Goal: Find specific page/section: Find specific page/section

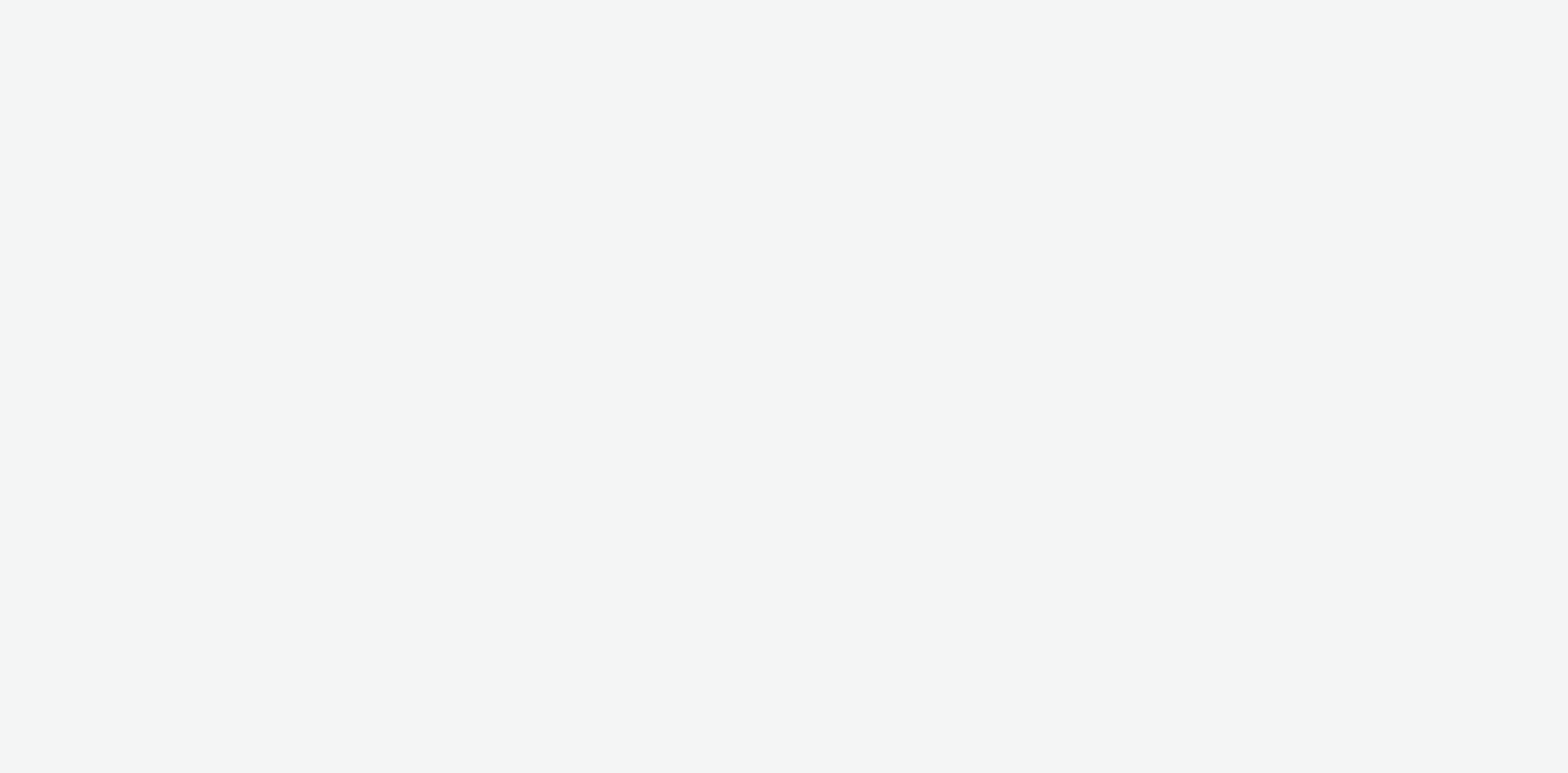
select select "4cb02b07-3b4d-4272-ac98-c1d21eefbd97"
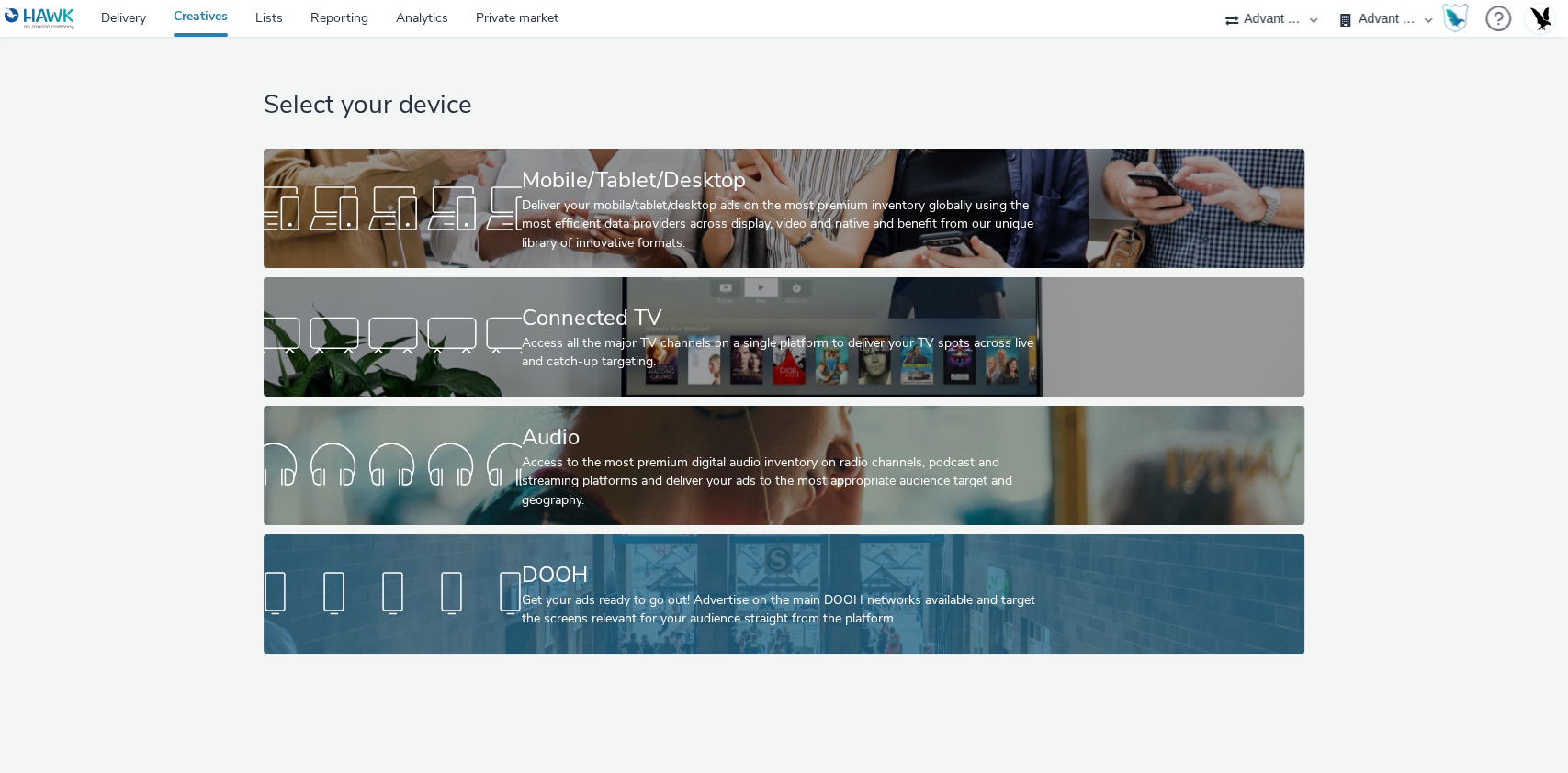
click at [518, 550] on link "DOOH Get your ads ready to go out! Advertise on the main DOOH networks availabl…" at bounding box center [784, 593] width 1040 height 119
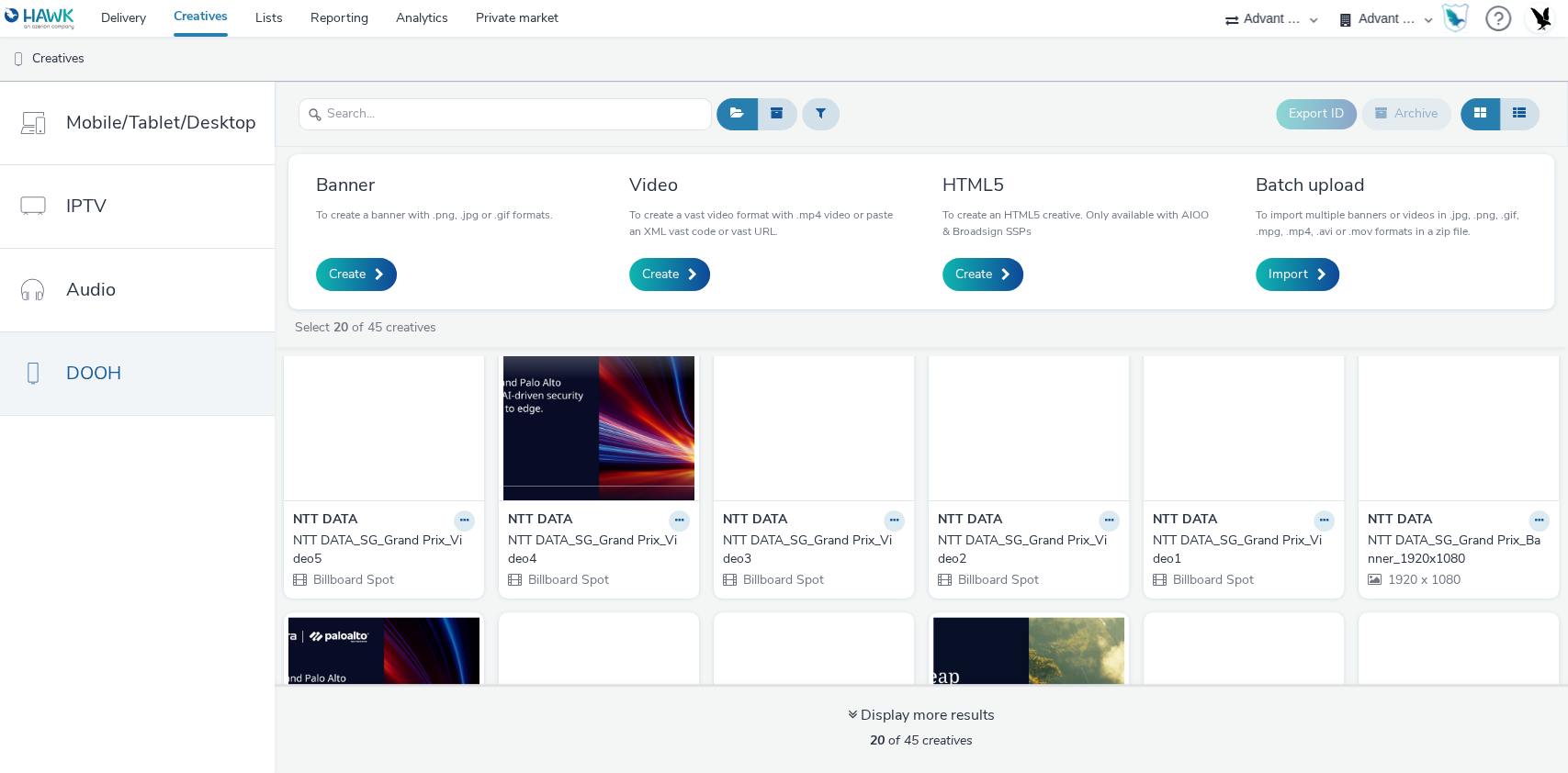
scroll to position [343, 0]
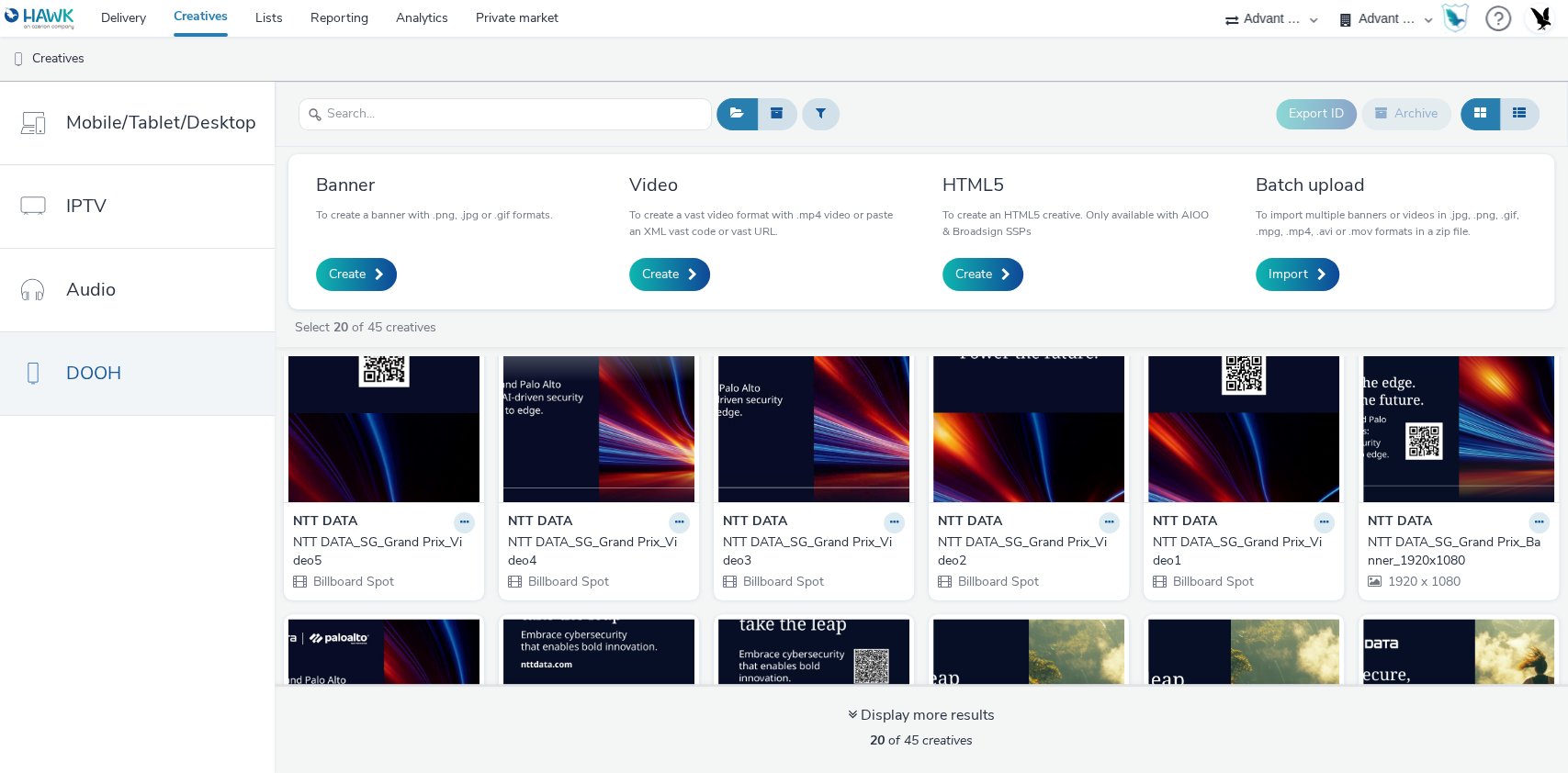
click at [533, 474] on img at bounding box center [599, 413] width 191 height 179
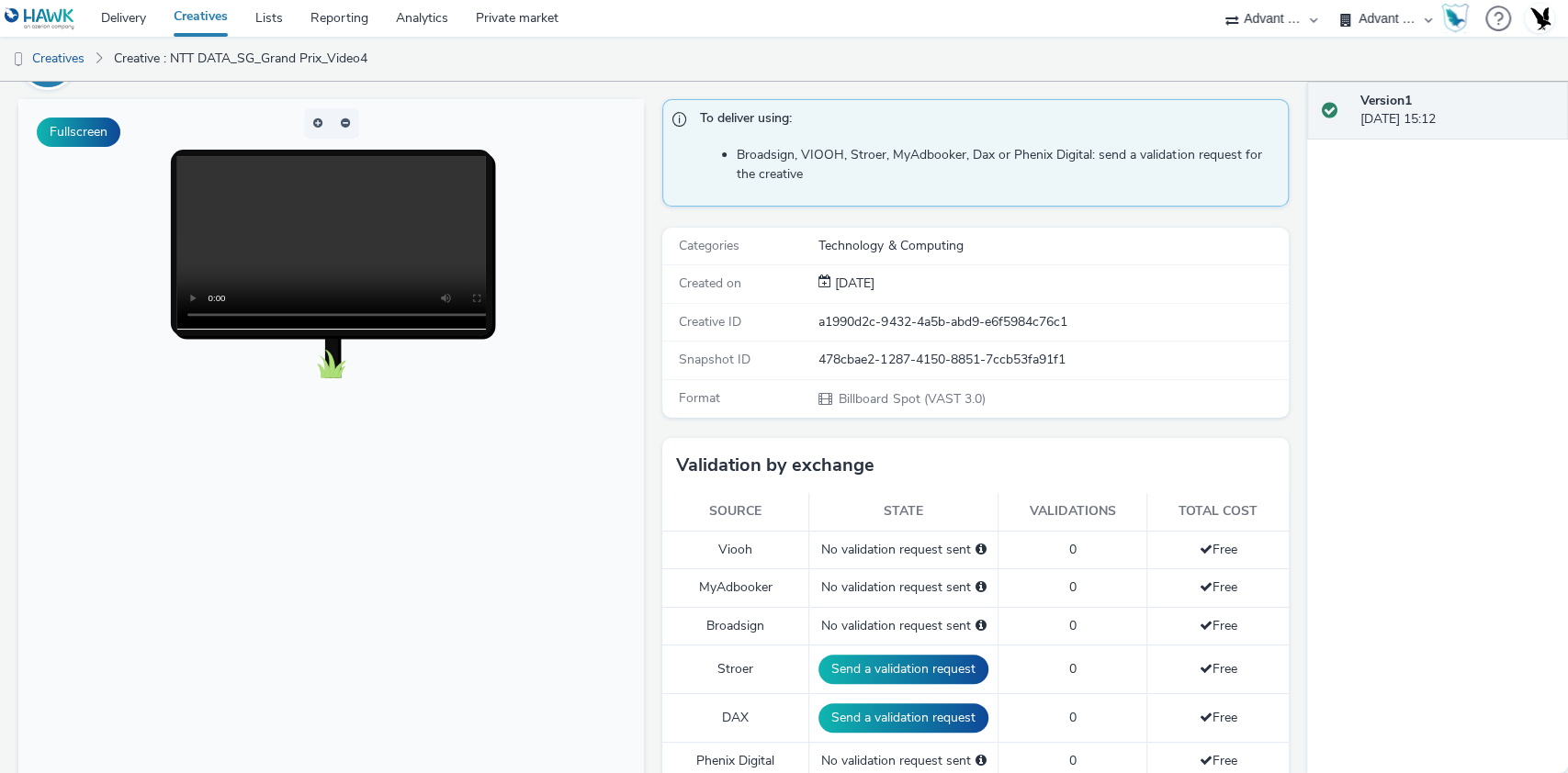
scroll to position [117, 0]
click at [492, 22] on link "Private market" at bounding box center [517, 18] width 110 height 37
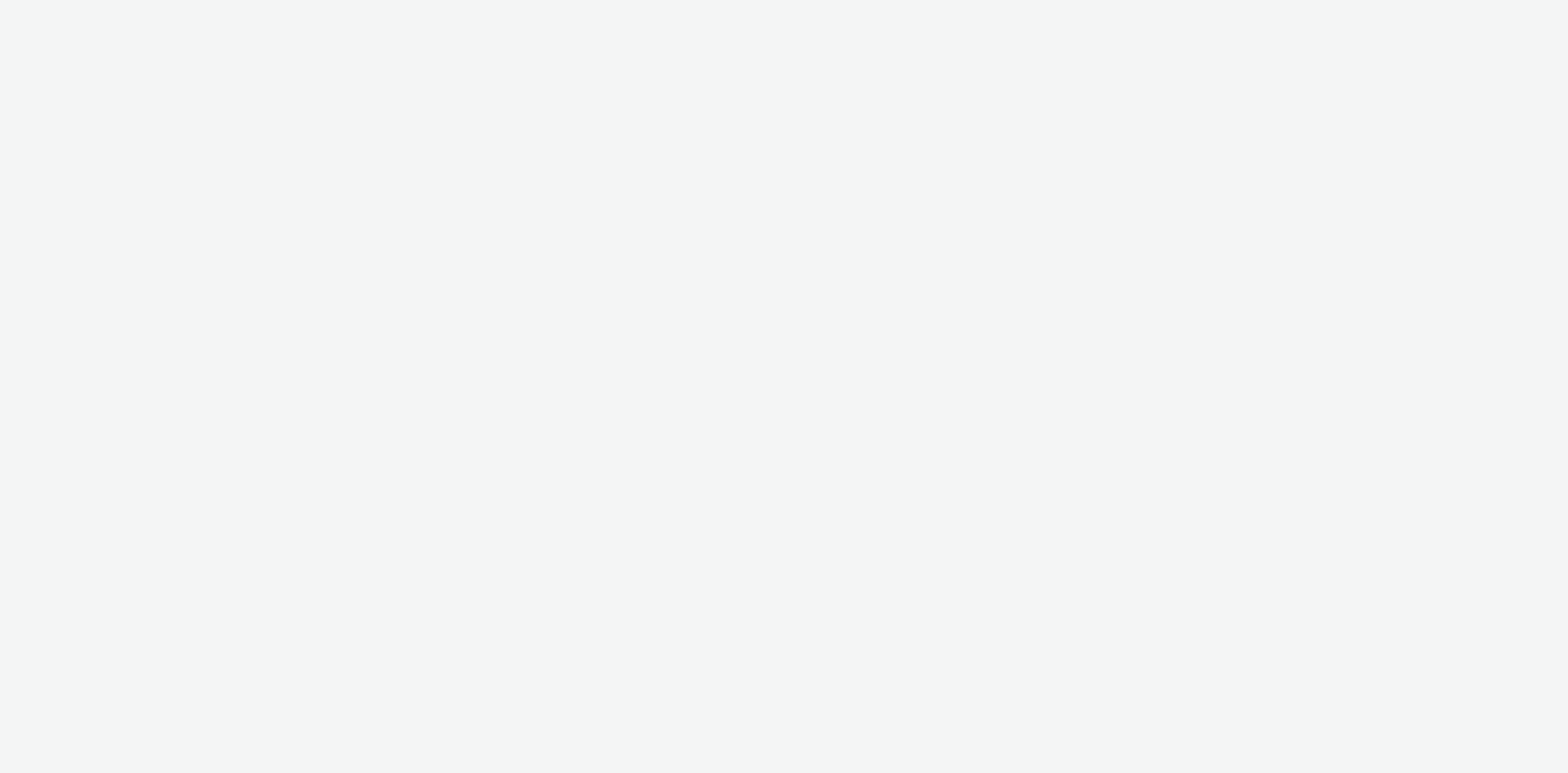
select select "4cb02b07-3b4d-4272-ac98-c1d21eefbd97"
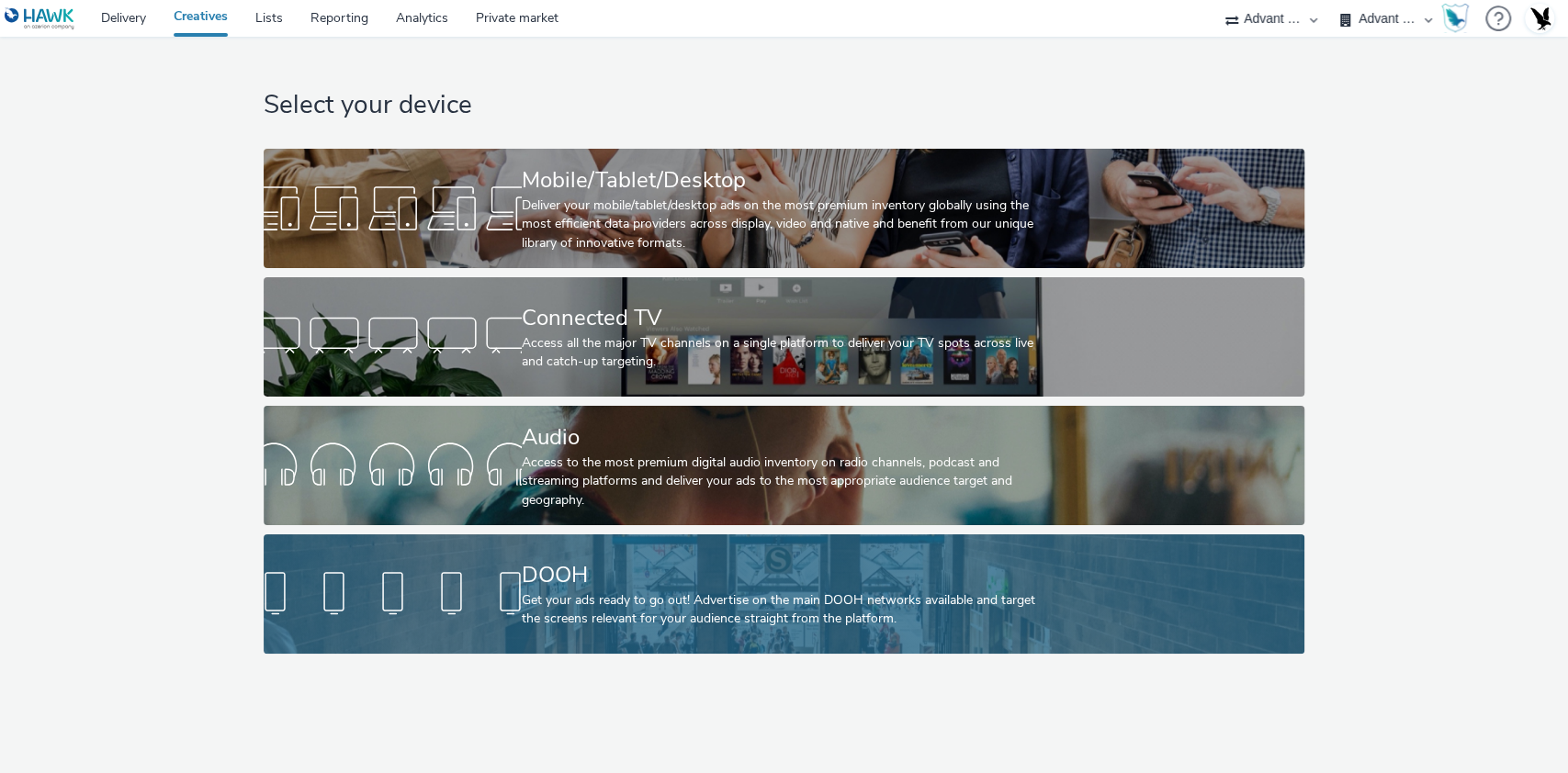
click at [767, 559] on div "DOOH" at bounding box center [781, 574] width 517 height 32
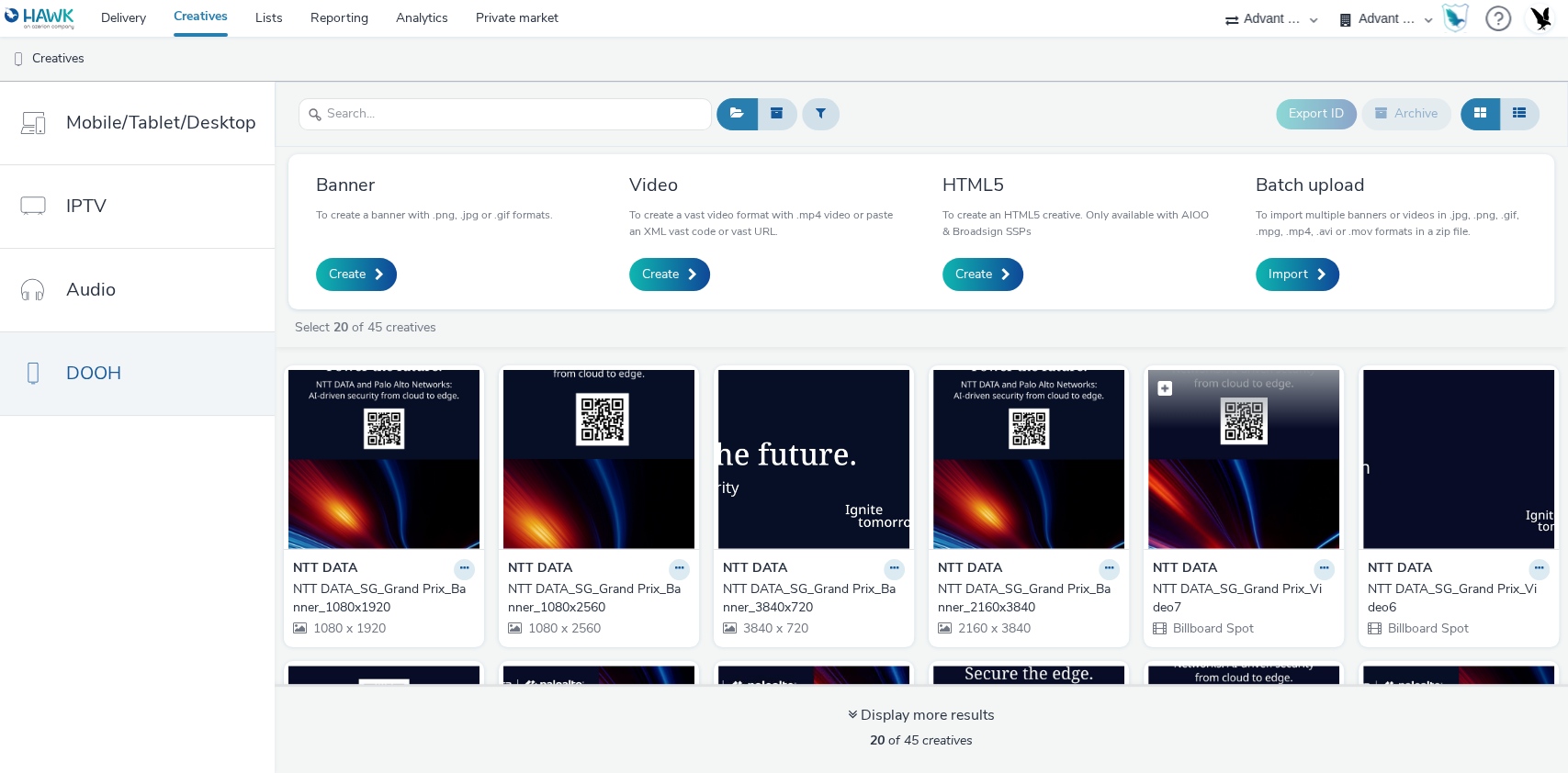
click at [1237, 509] on img at bounding box center [1243, 460] width 191 height 179
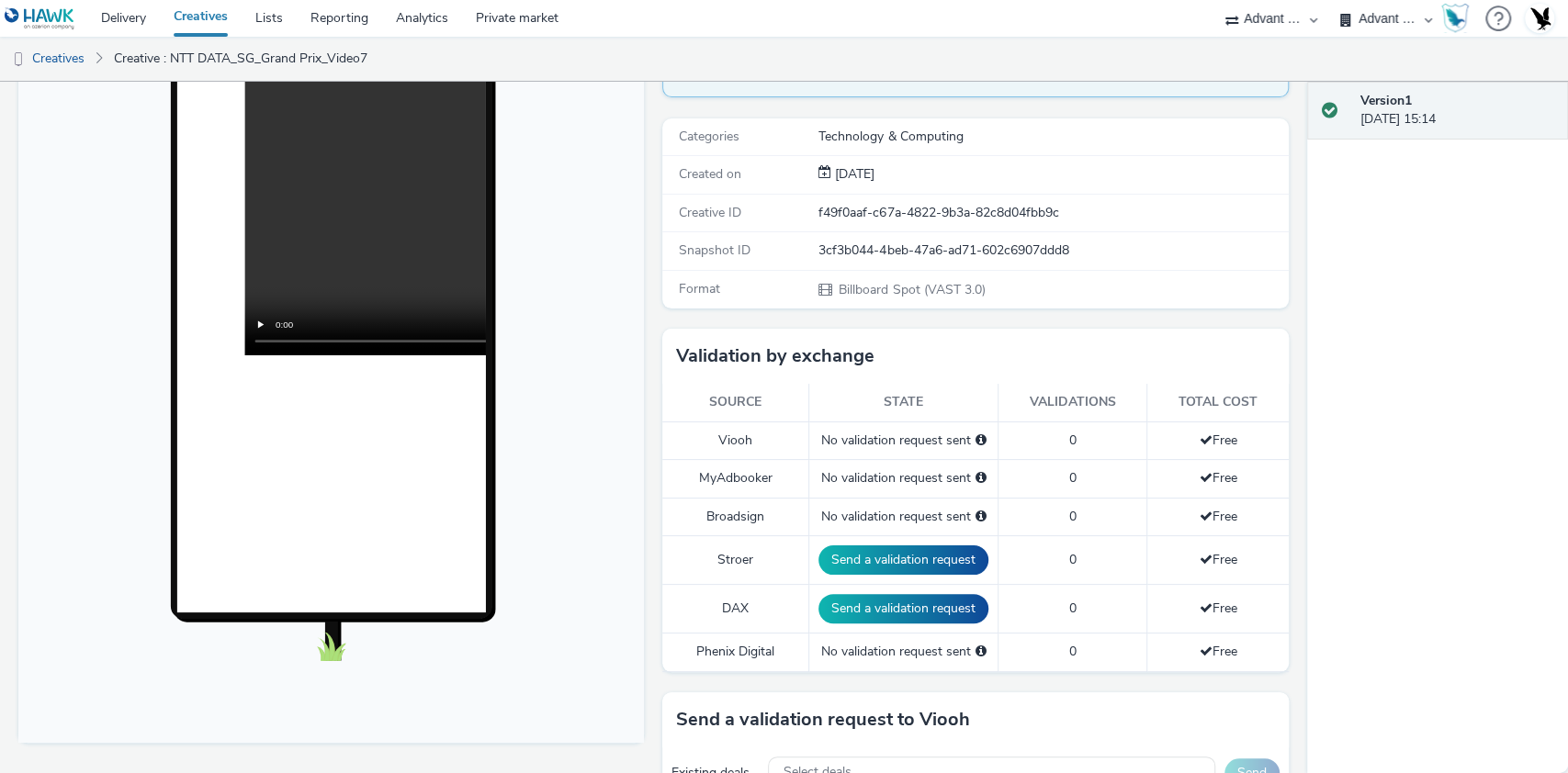
scroll to position [244, 0]
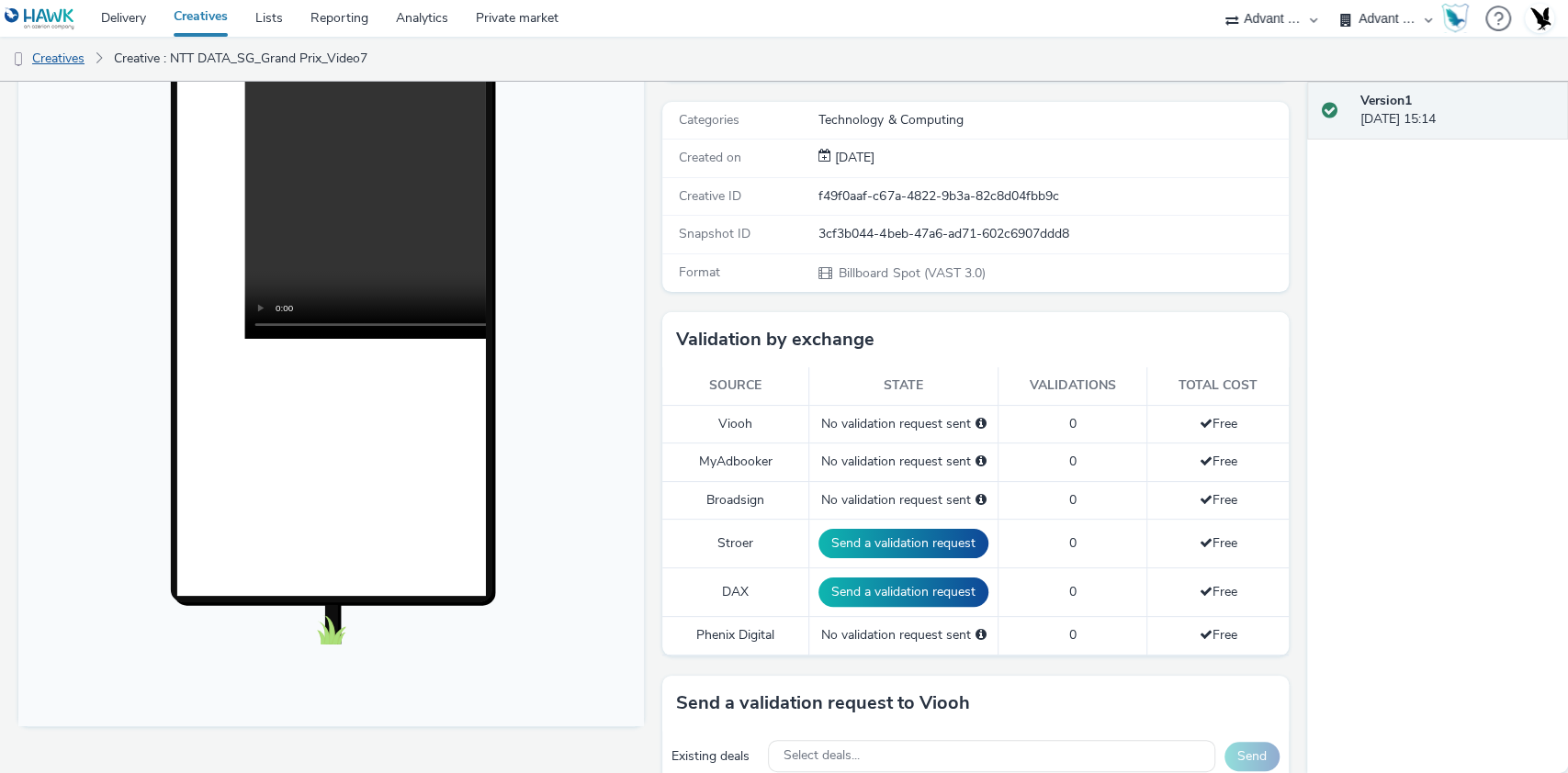
click at [59, 46] on link "Creatives" at bounding box center [46, 59] width 93 height 44
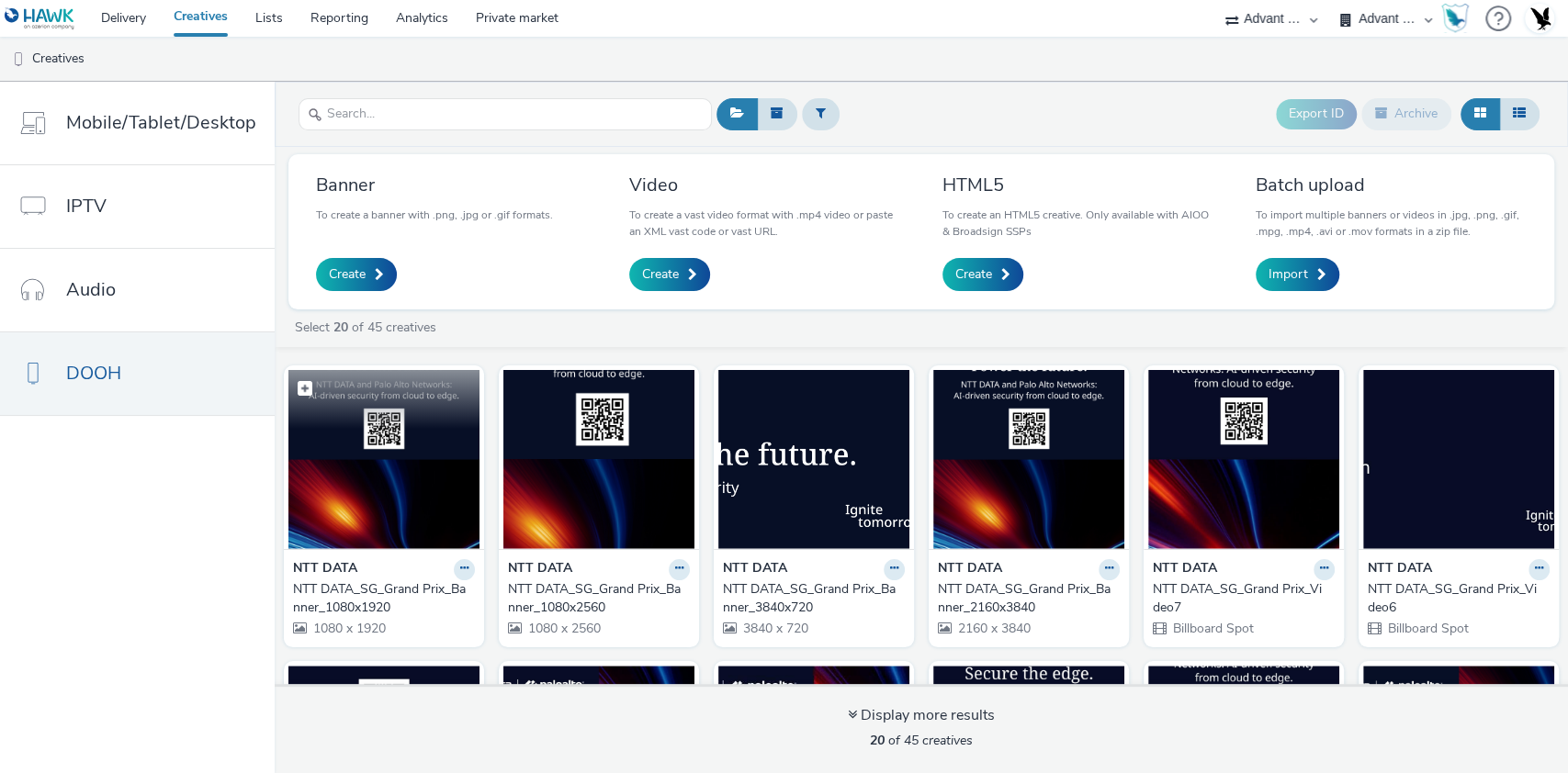
click at [426, 501] on img at bounding box center [383, 460] width 191 height 179
click at [125, 27] on link "Delivery" at bounding box center [123, 18] width 73 height 37
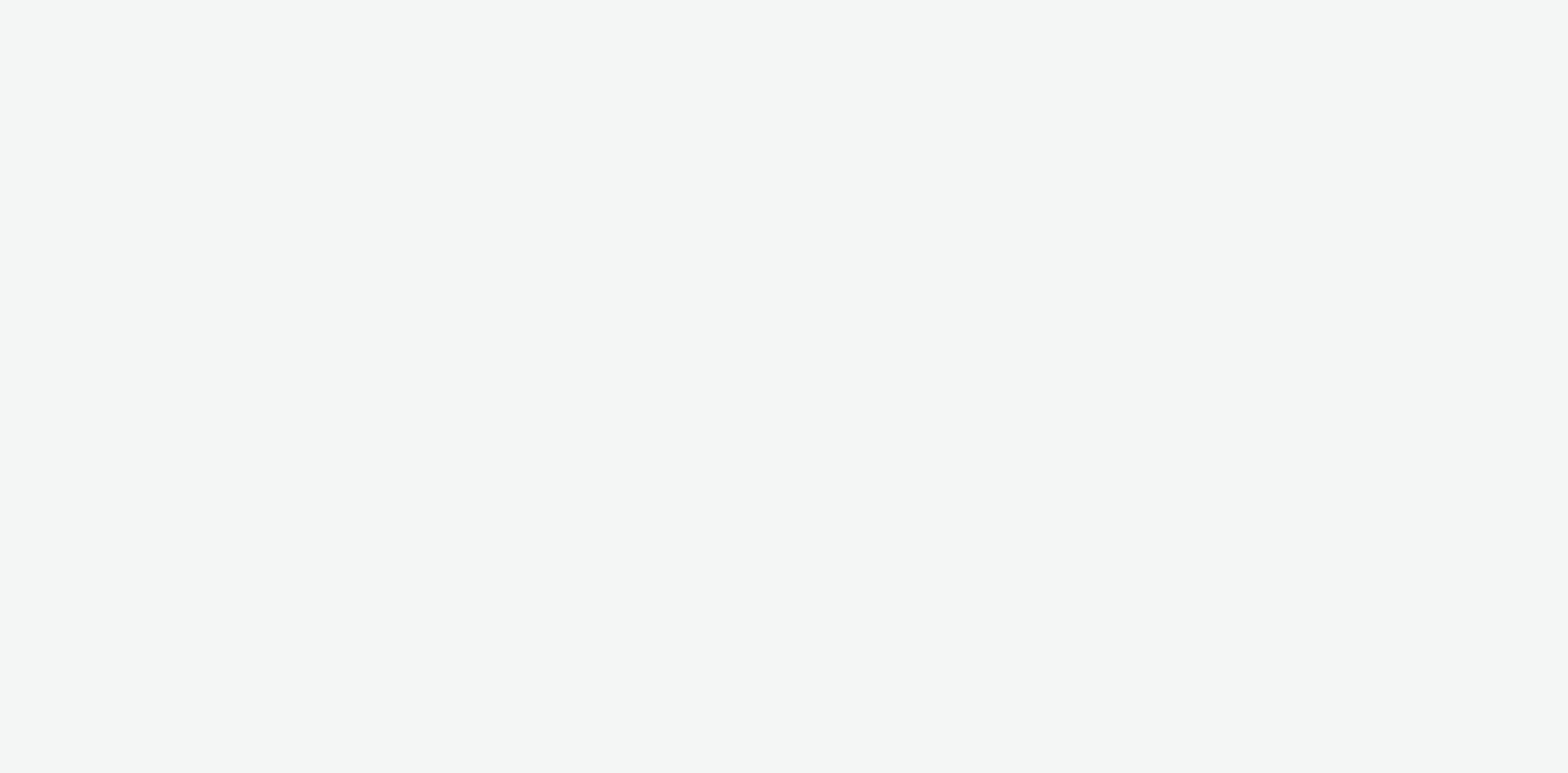
select select "4cb02b07-3b4d-4272-ac98-c1d21eefbd97"
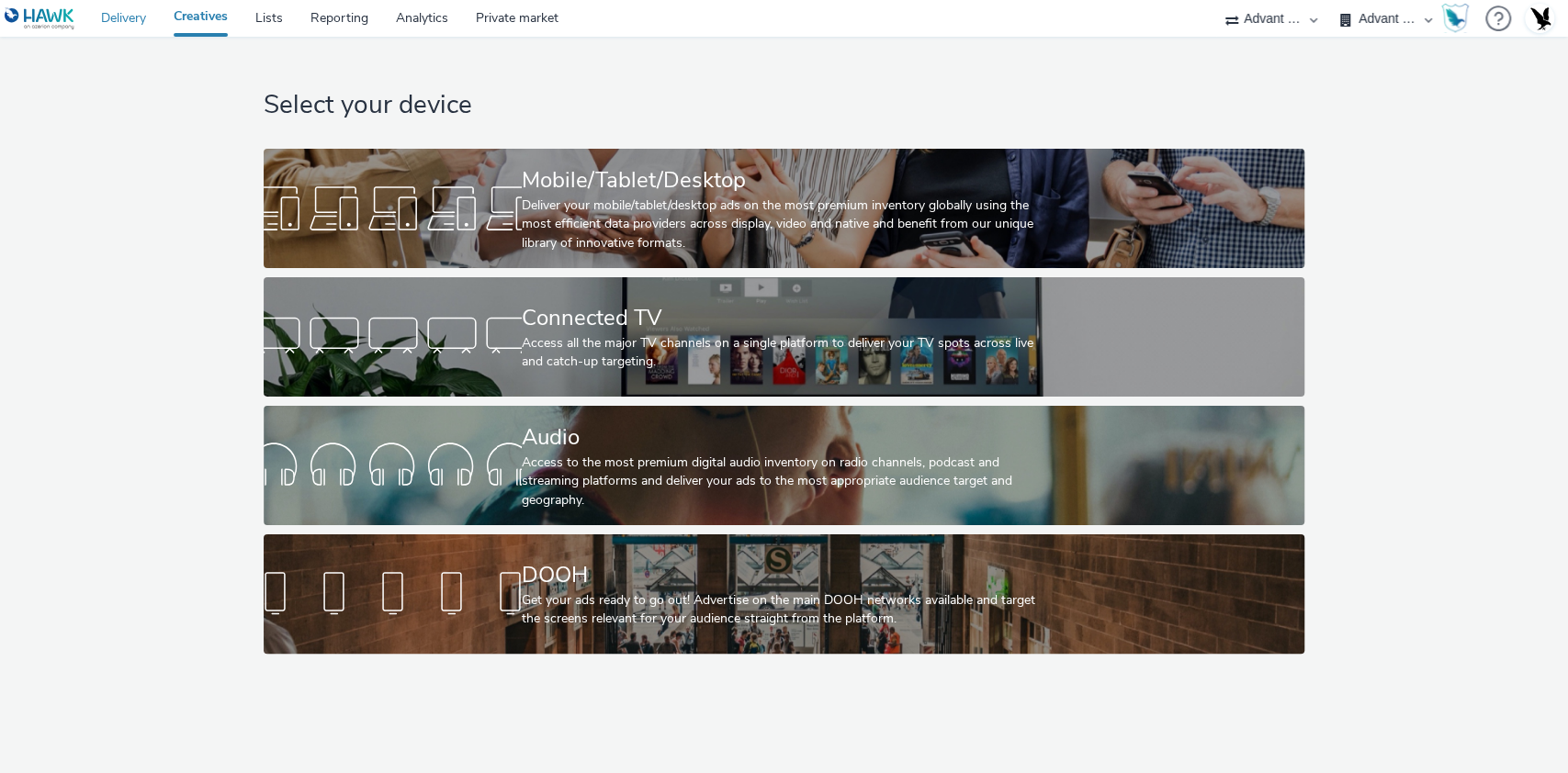
click at [128, 12] on link "Delivery" at bounding box center [123, 18] width 73 height 37
